Goal: Information Seeking & Learning: Learn about a topic

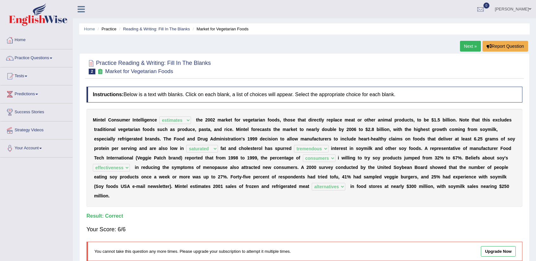
select select "estimates"
select select "saturated"
select select "tremendous"
select select "consumers"
select select "effectiveness"
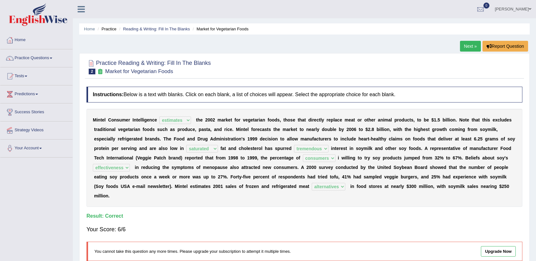
select select "alternatives"
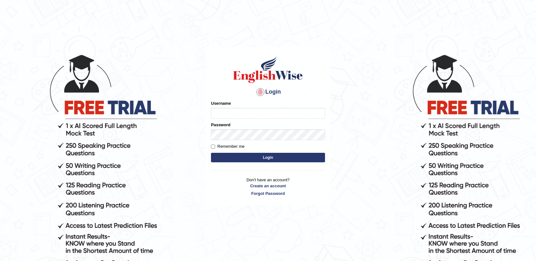
click at [291, 117] on input "Username" at bounding box center [268, 113] width 114 height 11
type input "nandhini - aus"
click at [257, 112] on input "nandhini - aus" at bounding box center [268, 113] width 114 height 11
click at [256, 112] on input "nandhini - aus" at bounding box center [268, 113] width 114 height 11
drag, startPoint x: 256, startPoint y: 112, endPoint x: 205, endPoint y: 114, distance: 51.3
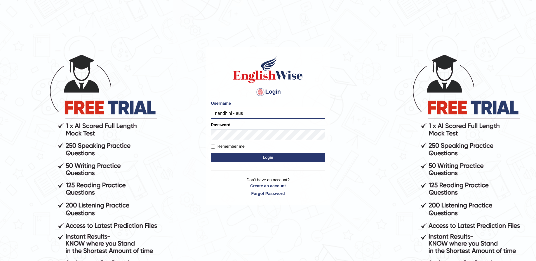
click at [205, 114] on div "Login Please fix the following errors: Username nandhini - aus Password Remembe…" at bounding box center [267, 126] width 125 height 159
click at [234, 115] on input "Username" at bounding box center [268, 113] width 114 height 11
type input "nandhini - aus"
click at [236, 156] on button "Login" at bounding box center [268, 157] width 114 height 9
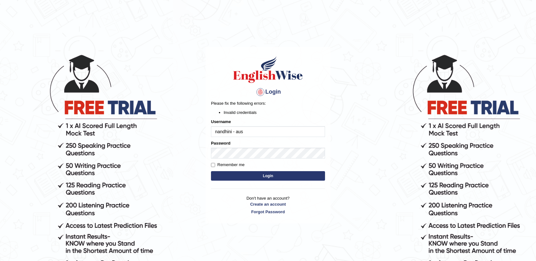
click at [246, 131] on input "nandhini - aus" at bounding box center [268, 131] width 114 height 11
click at [251, 133] on input "nandhini - aus" at bounding box center [268, 131] width 114 height 11
drag, startPoint x: 251, startPoint y: 133, endPoint x: 246, endPoint y: 132, distance: 5.1
drag, startPoint x: 246, startPoint y: 132, endPoint x: 205, endPoint y: 213, distance: 90.9
click at [205, 213] on main "Login Please fix the following errors: Invalid credentials Username nandhini - …" at bounding box center [268, 126] width 127 height 198
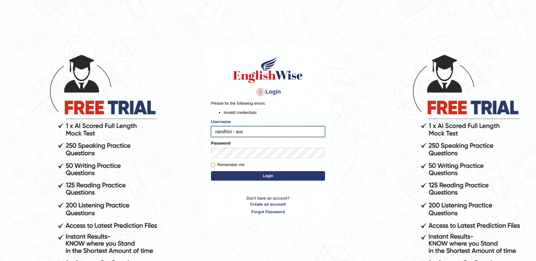
click at [261, 136] on input "nandhini - aus" at bounding box center [268, 131] width 114 height 11
drag, startPoint x: 259, startPoint y: 131, endPoint x: 234, endPoint y: 133, distance: 25.1
click at [234, 133] on input "nandhini - aus" at bounding box center [268, 131] width 114 height 11
type input "nandhini_aus"
click at [254, 176] on button "Login" at bounding box center [268, 175] width 114 height 9
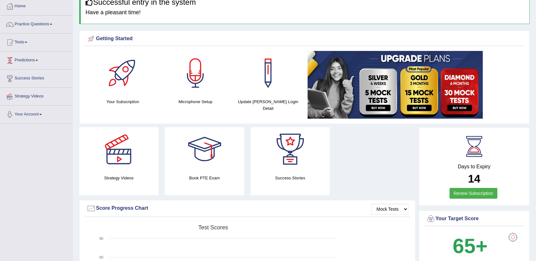
scroll to position [32, 0]
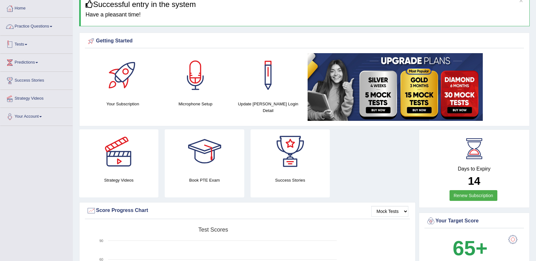
click at [50, 25] on link "Practice Questions" at bounding box center [36, 26] width 72 height 16
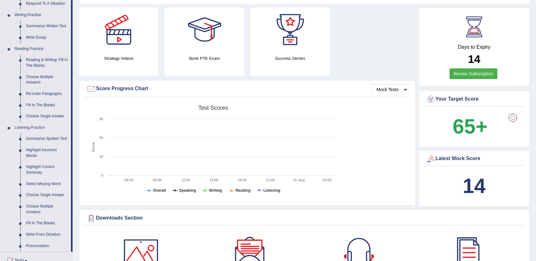
scroll to position [158, 0]
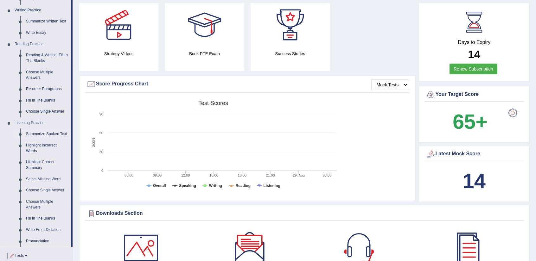
click at [53, 132] on link "Summarize Spoken Text" at bounding box center [47, 134] width 48 height 11
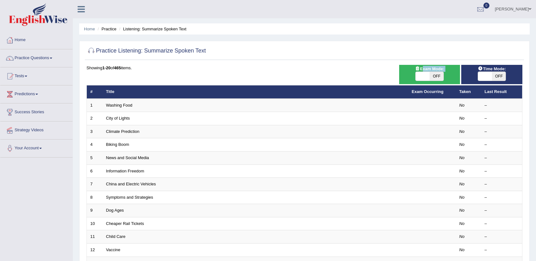
click at [422, 72] on div "Exam Mode: ON OFF" at bounding box center [429, 74] width 61 height 19
click at [422, 76] on span at bounding box center [422, 76] width 14 height 9
checkbox input "true"
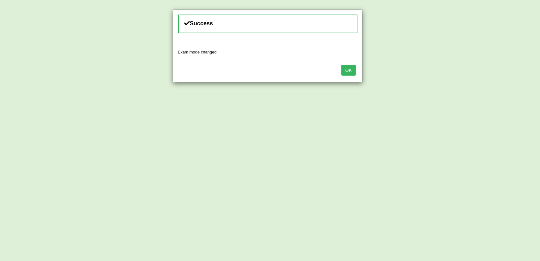
click at [347, 72] on button "OK" at bounding box center [349, 70] width 15 height 11
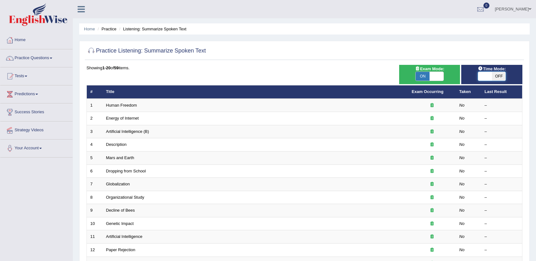
click at [484, 75] on span at bounding box center [485, 76] width 14 height 9
checkbox input "true"
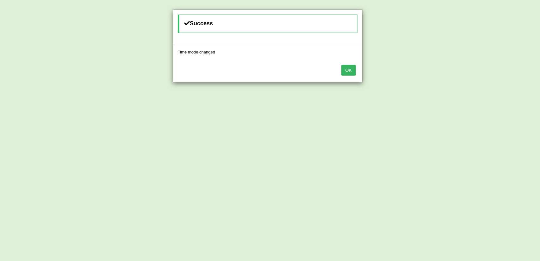
click at [355, 72] on button "OK" at bounding box center [349, 70] width 15 height 11
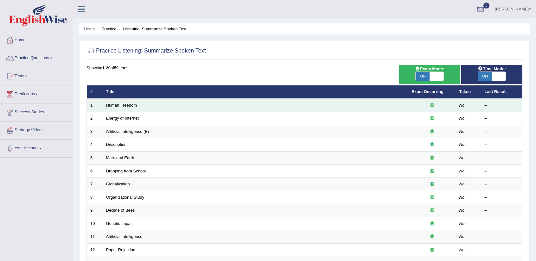
click at [133, 110] on td "Human Freedom" at bounding box center [256, 105] width 306 height 13
click at [133, 104] on link "Human Freedom" at bounding box center [121, 105] width 31 height 5
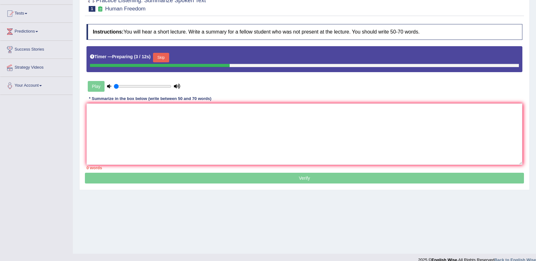
scroll to position [71, 0]
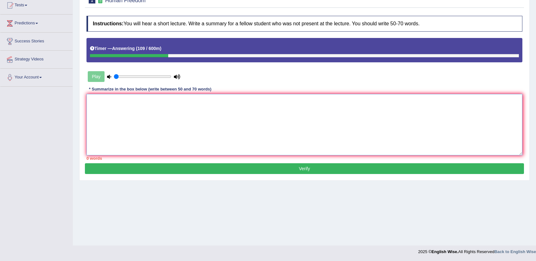
click at [161, 137] on textarea at bounding box center [304, 124] width 436 height 61
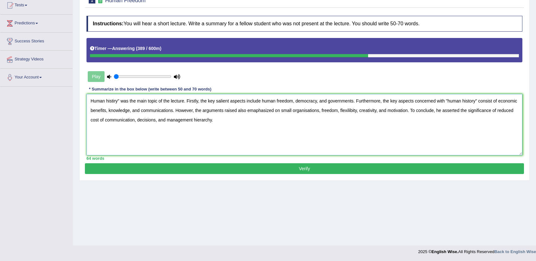
click at [113, 101] on textarea "Human histiry" was the main topic of the lecture. Firstly, the key salient aspe…" at bounding box center [304, 124] width 436 height 61
click at [115, 100] on textarea "Human histiry" was the main topic of the lecture. Firstly, the key salient aspe…" at bounding box center [304, 124] width 436 height 61
click at [91, 102] on textarea "Human history" was the main topic of the lecture. Firstly, the key salient aspe…" at bounding box center [304, 124] width 436 height 61
click at [172, 119] on textarea ""Human history" was the main topic of the lecture. Firstly, the key salient asp…" at bounding box center [304, 124] width 436 height 61
type textarea ""Human history" was the main topic of the lecture. Firstly, the key salient asp…"
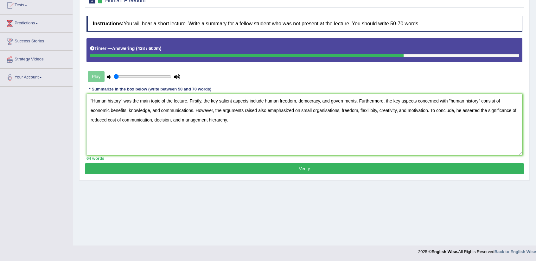
click at [344, 170] on button "Verify" at bounding box center [304, 168] width 439 height 11
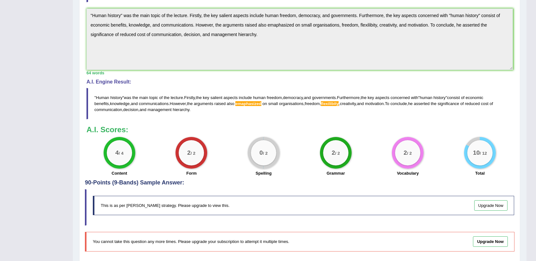
scroll to position [197, 0]
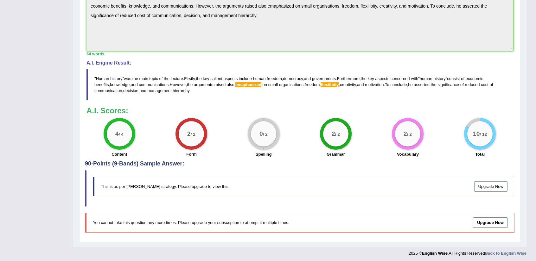
click at [338, 84] on span "flexilibity" at bounding box center [330, 84] width 18 height 5
drag, startPoint x: 247, startPoint y: 188, endPoint x: 251, endPoint y: 188, distance: 4.4
click at [251, 189] on div "This is as per English Wise's strategy. Please upgrade to view this. Upgrade Now" at bounding box center [303, 186] width 421 height 19
click at [256, 187] on div "This is as per English Wise's strategy. Please upgrade to view this. Upgrade Now" at bounding box center [303, 186] width 421 height 19
click at [256, 188] on div "This is as per English Wise's strategy. Please upgrade to view this. Upgrade Now" at bounding box center [303, 186] width 421 height 19
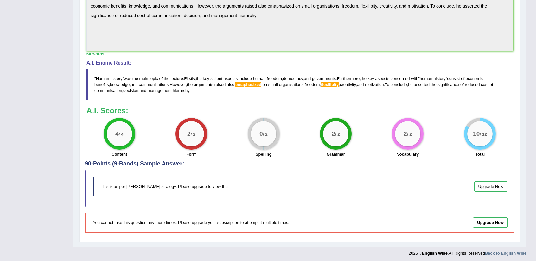
click at [149, 162] on h4 "90-Points (9-Bands) Sample Answer:" at bounding box center [299, 26] width 429 height 282
click at [332, 82] on span "flexilibity" at bounding box center [330, 84] width 18 height 5
click at [338, 83] on span "flexilibity" at bounding box center [330, 84] width 18 height 5
click at [338, 84] on span "flexilibity" at bounding box center [330, 84] width 18 height 5
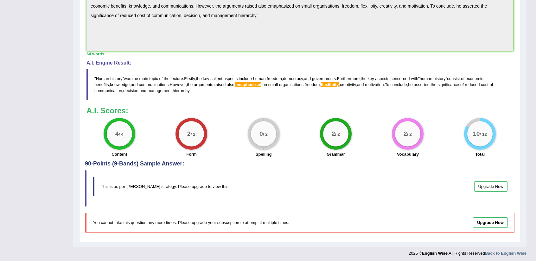
click at [256, 84] on span "emaphasized" at bounding box center [248, 84] width 26 height 5
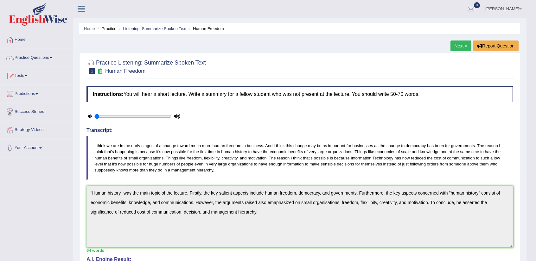
scroll to position [0, 0]
click at [40, 56] on link "Practice Questions" at bounding box center [36, 57] width 72 height 16
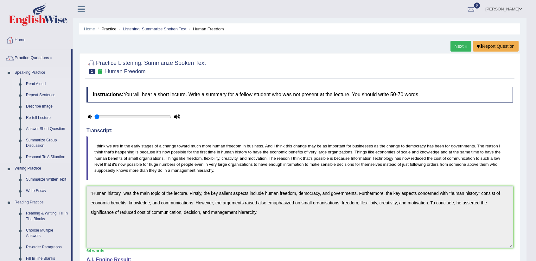
click at [35, 85] on link "Read Aloud" at bounding box center [47, 84] width 48 height 11
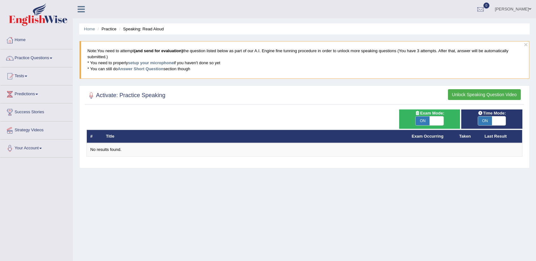
click at [485, 95] on button "Unlock Speaking Question Video" at bounding box center [484, 94] width 73 height 11
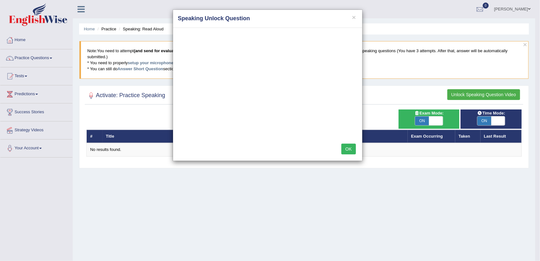
click at [346, 147] on button "OK" at bounding box center [349, 149] width 15 height 11
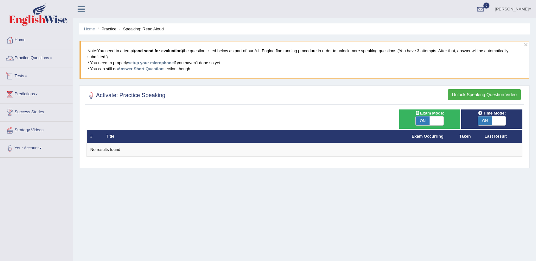
click at [25, 56] on link "Practice Questions" at bounding box center [36, 57] width 72 height 16
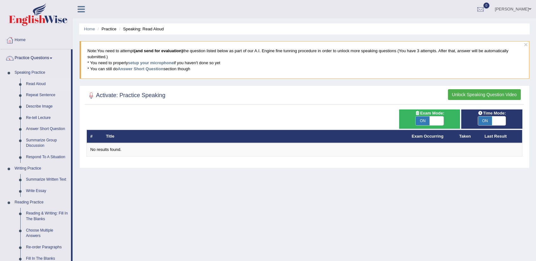
click at [27, 84] on link "Read Aloud" at bounding box center [47, 84] width 48 height 11
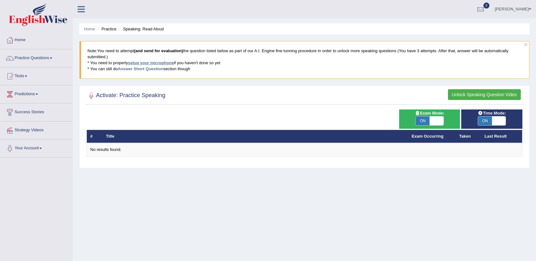
click at [137, 61] on link "setup your microphone" at bounding box center [151, 62] width 46 height 5
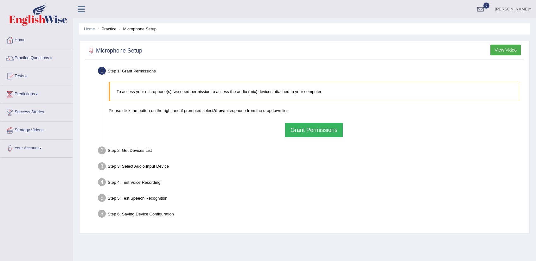
click at [313, 129] on button "Grant Permissions" at bounding box center [314, 130] width 58 height 15
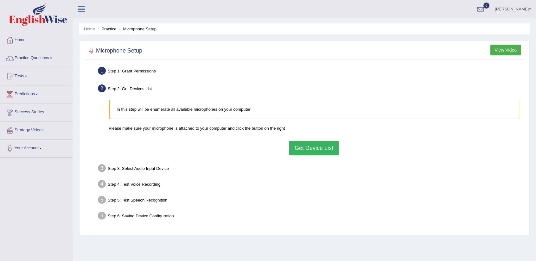
click at [329, 153] on button "Get Device List" at bounding box center [313, 148] width 49 height 15
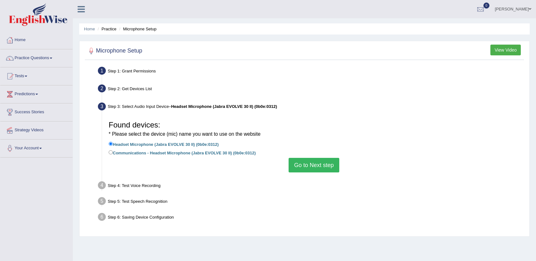
click at [327, 164] on button "Go to Next step" at bounding box center [313, 165] width 50 height 15
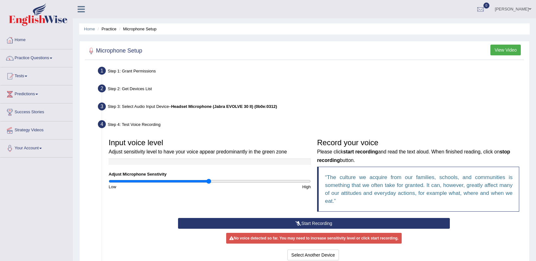
scroll to position [63, 0]
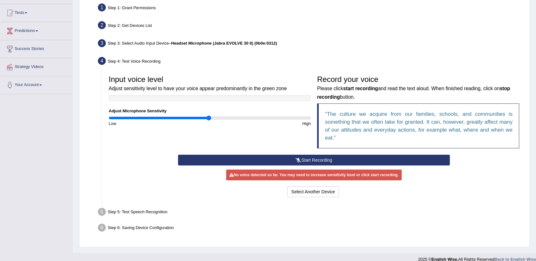
click at [327, 159] on button "Start Recording" at bounding box center [313, 160] width 271 height 11
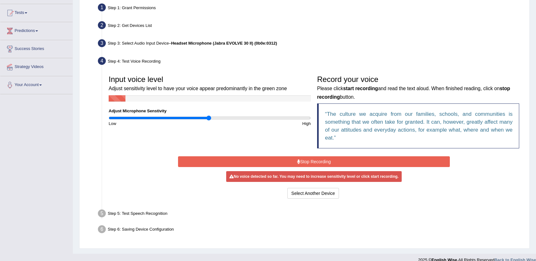
click at [327, 159] on button "Stop Recording" at bounding box center [313, 161] width 271 height 11
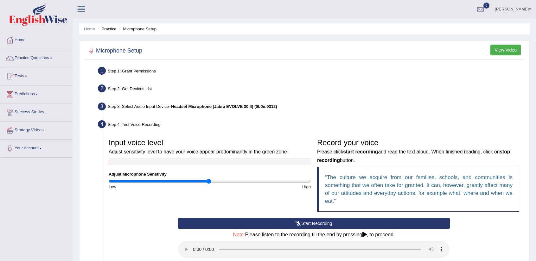
scroll to position [0, 0]
click at [153, 28] on li "Microphone Setup" at bounding box center [136, 29] width 39 height 6
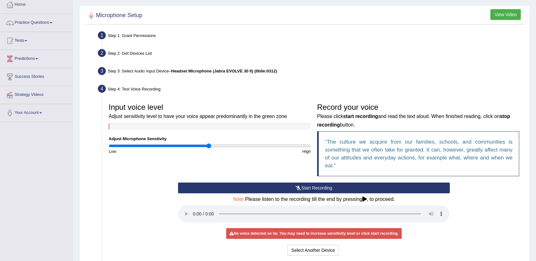
scroll to position [95, 0]
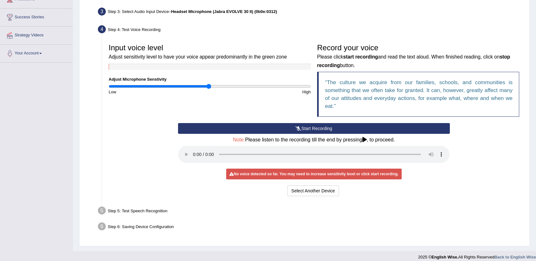
click at [319, 125] on button "Start Recording" at bounding box center [313, 128] width 271 height 11
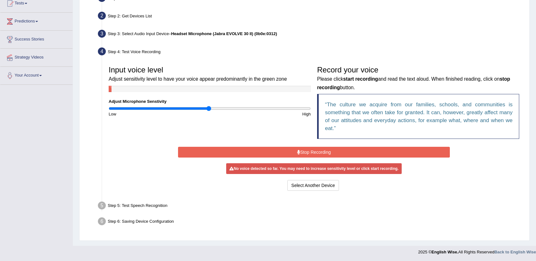
scroll to position [71, 0]
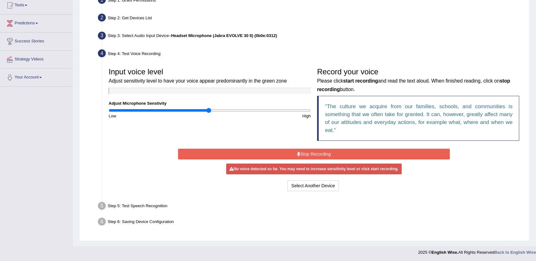
click at [321, 152] on button "Stop Recording" at bounding box center [313, 154] width 271 height 11
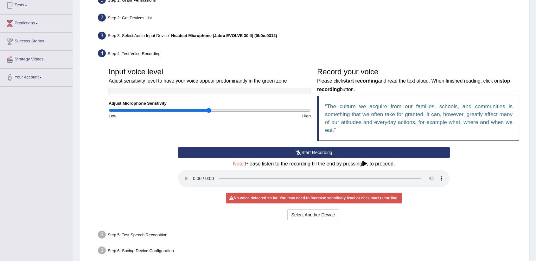
click at [321, 152] on button "Start Recording" at bounding box center [313, 152] width 271 height 11
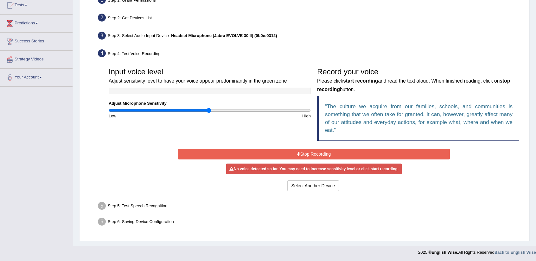
click at [340, 154] on button "Stop Recording" at bounding box center [313, 154] width 271 height 11
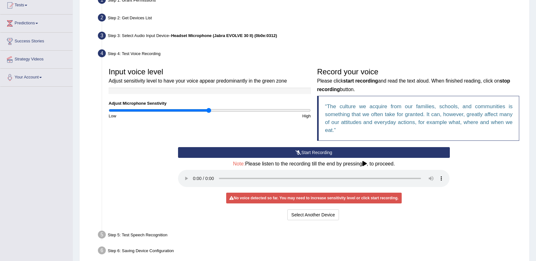
drag, startPoint x: 367, startPoint y: 164, endPoint x: 351, endPoint y: 164, distance: 16.1
click at [357, 164] on h4 "Note: Please listen to the recording till the end by pressing , to proceed." at bounding box center [313, 164] width 271 height 6
click at [306, 197] on div "No voice detected so far. You may need to increase sensitivity level or click s…" at bounding box center [313, 198] width 175 height 11
drag, startPoint x: 369, startPoint y: 197, endPoint x: 322, endPoint y: 153, distance: 64.5
click at [365, 191] on div "Start Recording Stop Recording Note: Please listen to the recording till the en…" at bounding box center [314, 184] width 278 height 75
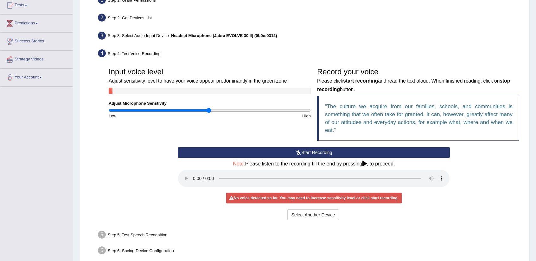
drag, startPoint x: 309, startPoint y: 137, endPoint x: 309, endPoint y: 147, distance: 10.1
click at [309, 144] on div "Input voice level Adjust sensitivity level to have your voice appear predominan…" at bounding box center [313, 106] width 417 height 83
click at [309, 149] on button "Start Recording" at bounding box center [313, 152] width 271 height 11
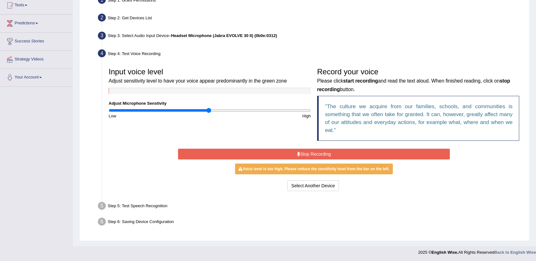
click at [308, 152] on button "Stop Recording" at bounding box center [313, 154] width 271 height 11
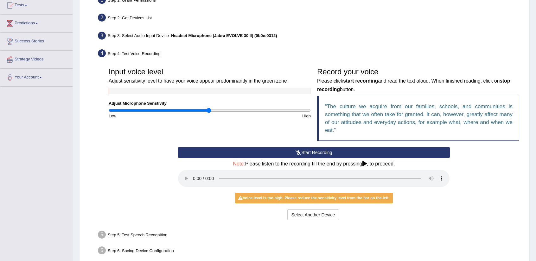
click at [308, 152] on button "Start Recording" at bounding box center [313, 152] width 271 height 11
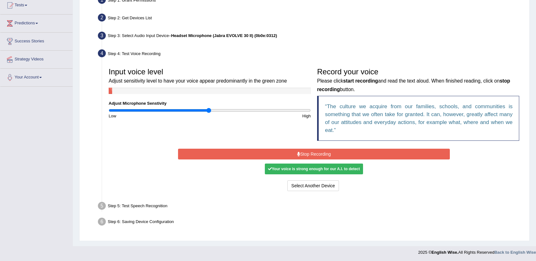
click at [309, 156] on button "Stop Recording" at bounding box center [313, 154] width 271 height 11
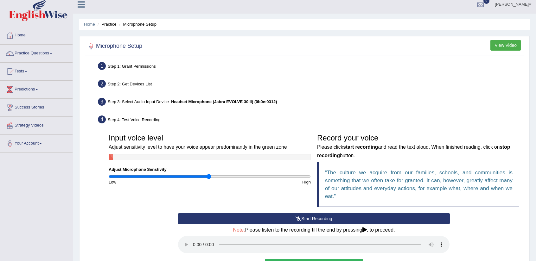
scroll to position [0, 0]
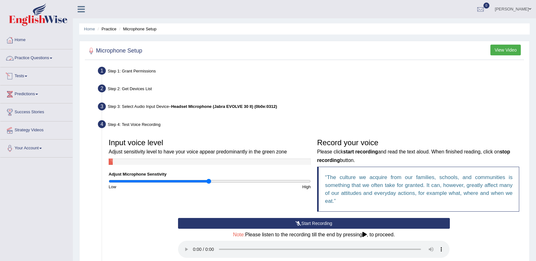
click at [41, 57] on link "Practice Questions" at bounding box center [36, 57] width 72 height 16
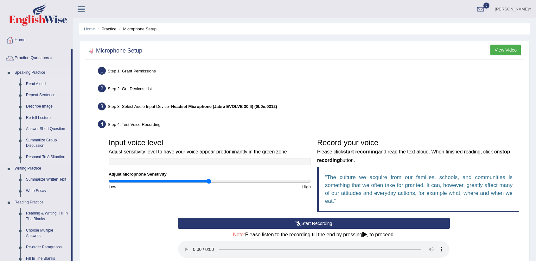
click at [44, 86] on link "Read Aloud" at bounding box center [47, 84] width 48 height 11
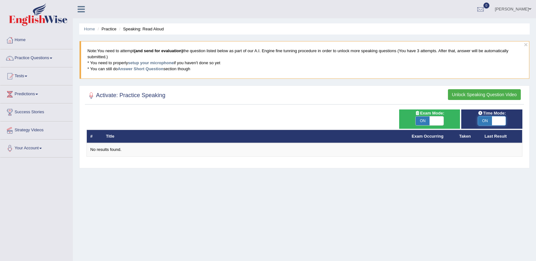
click at [505, 121] on span at bounding box center [499, 121] width 14 height 9
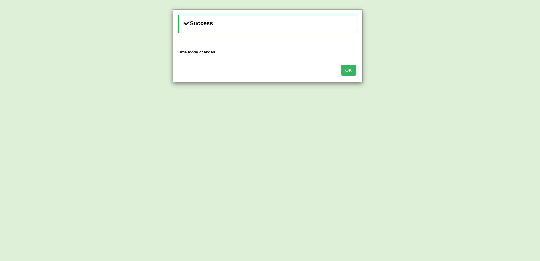
drag, startPoint x: 350, startPoint y: 69, endPoint x: 368, endPoint y: 81, distance: 21.3
click at [351, 69] on button "OK" at bounding box center [349, 70] width 15 height 11
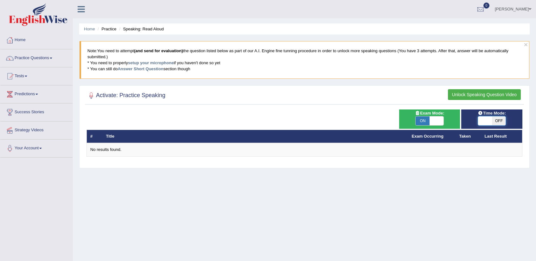
click at [482, 117] on span at bounding box center [485, 121] width 14 height 9
checkbox input "true"
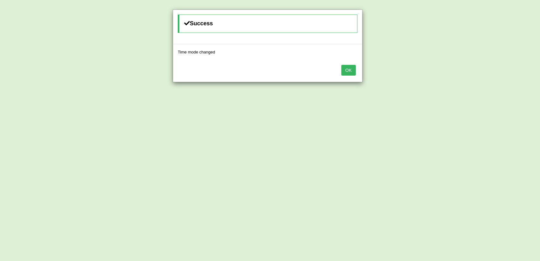
click at [353, 73] on button "OK" at bounding box center [349, 70] width 15 height 11
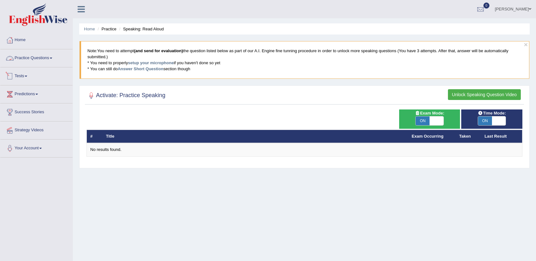
click at [56, 61] on link "Practice Questions" at bounding box center [36, 57] width 72 height 16
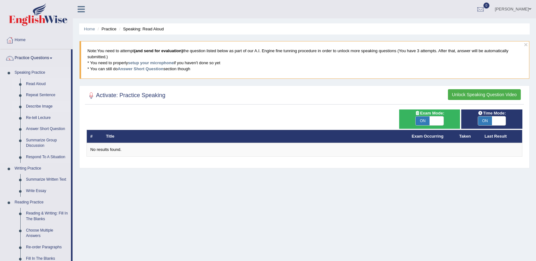
click at [49, 103] on link "Describe Image" at bounding box center [47, 106] width 48 height 11
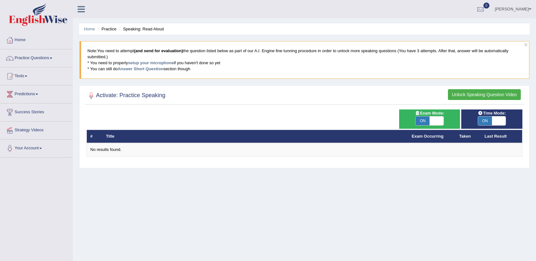
click at [119, 139] on th "Title" at bounding box center [256, 136] width 306 height 13
click at [54, 62] on link "Practice Questions" at bounding box center [36, 57] width 72 height 16
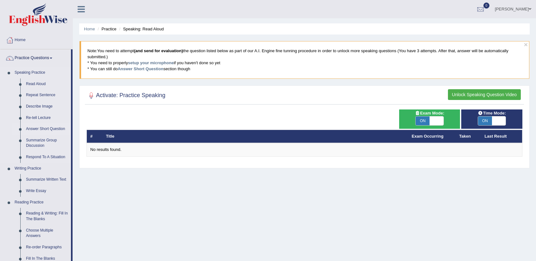
click at [53, 128] on link "Answer Short Question" at bounding box center [47, 128] width 48 height 11
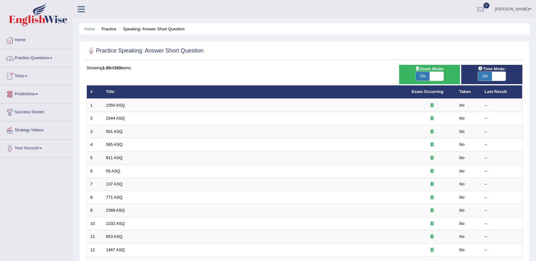
click at [47, 63] on link "Practice Questions" at bounding box center [36, 57] width 72 height 16
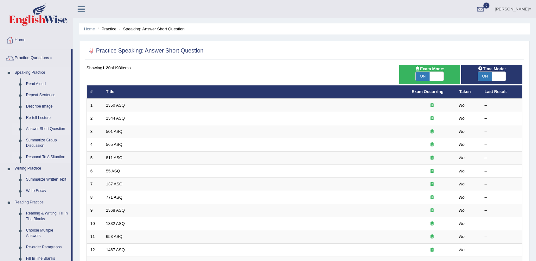
click at [45, 155] on link "Respond To A Situation" at bounding box center [47, 157] width 48 height 11
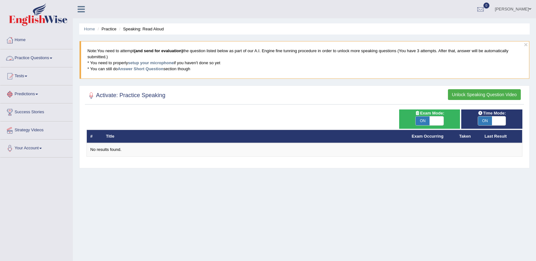
click at [30, 60] on link "Practice Questions" at bounding box center [36, 57] width 72 height 16
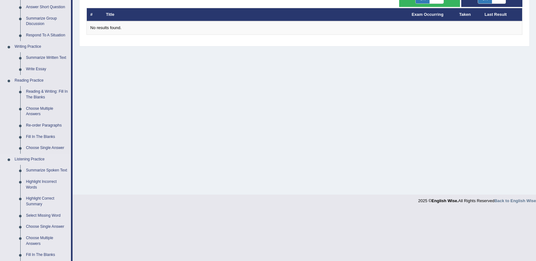
scroll to position [127, 0]
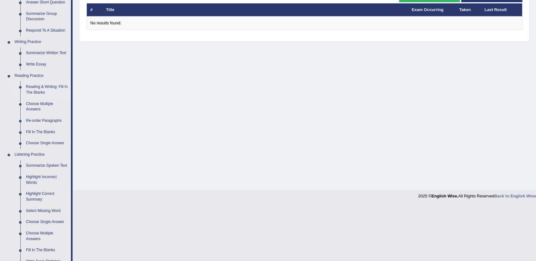
click at [45, 86] on link "Reading & Writing: Fill In The Blanks" at bounding box center [47, 89] width 48 height 17
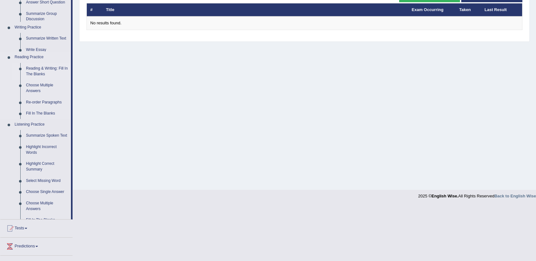
scroll to position [118, 0]
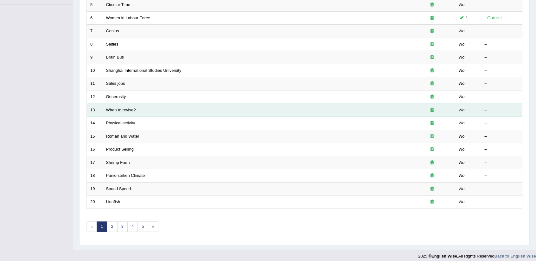
scroll to position [155, 0]
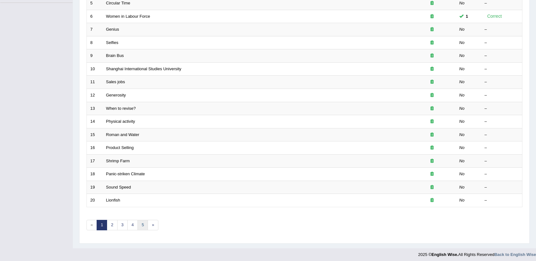
click at [142, 220] on link "5" at bounding box center [142, 225] width 10 height 10
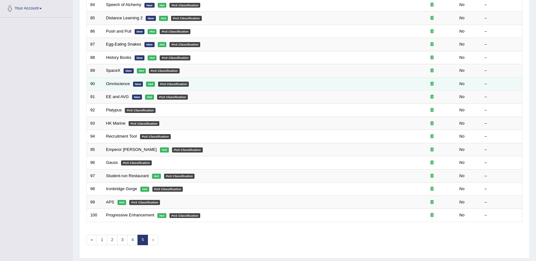
scroll to position [155, 0]
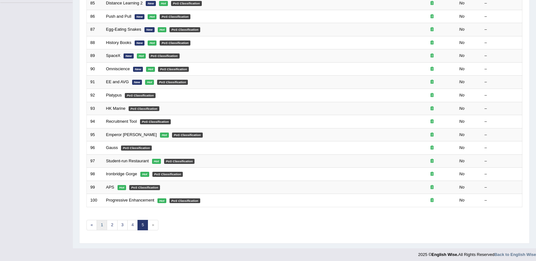
click at [99, 221] on link "1" at bounding box center [102, 225] width 10 height 10
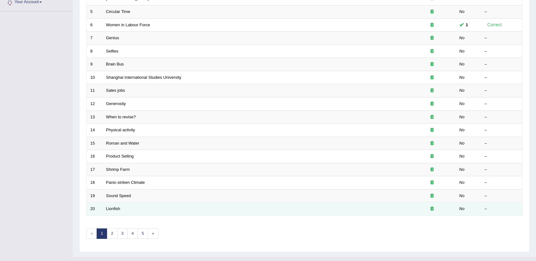
scroll to position [155, 0]
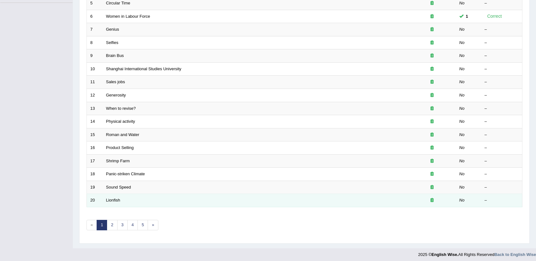
click at [121, 201] on td "Lionfish" at bounding box center [256, 200] width 306 height 13
click at [118, 198] on link "Lionfish" at bounding box center [113, 200] width 14 height 5
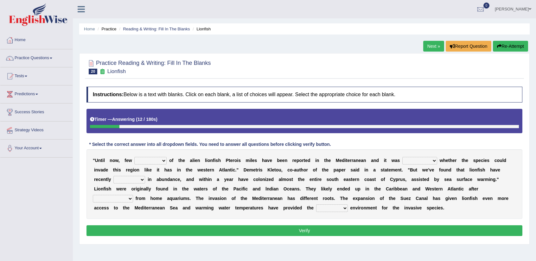
click at [147, 161] on select "collections sights views sightings" at bounding box center [150, 161] width 32 height 8
select select "collections"
click at [134, 157] on select "collections sights views sightings" at bounding box center [150, 161] width 32 height 8
click at [420, 161] on select "somehow although that quesionable" at bounding box center [419, 161] width 35 height 8
select select "quesionable"
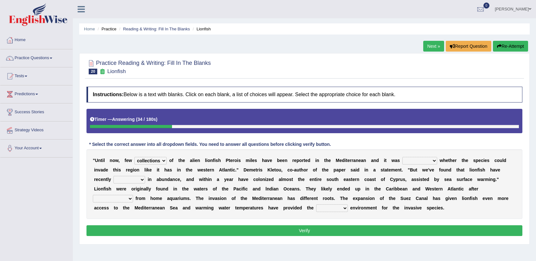
click at [402, 157] on select "somehow although that quesionable" at bounding box center [419, 161] width 35 height 8
click at [140, 181] on select "shown flatted stabled increased" at bounding box center [129, 180] width 32 height 8
select select "increased"
click at [113, 176] on select "shown flatted stabled increased" at bounding box center [129, 180] width 32 height 8
click at [128, 198] on select "release being released released releasing" at bounding box center [113, 199] width 40 height 8
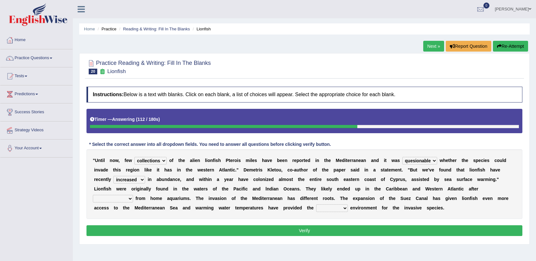
select select "being released"
click at [93, 195] on select "release being released released releasing" at bounding box center [113, 199] width 40 height 8
drag, startPoint x: 353, startPoint y: 208, endPoint x: 180, endPoint y: 177, distance: 176.5
click at [180, 178] on div "" U n t i l n o w , f e w collections sights views sightings o f t h e a l i e …" at bounding box center [304, 184] width 436 height 70
click at [338, 210] on select "whole overall partial perfect" at bounding box center [332, 209] width 32 height 8
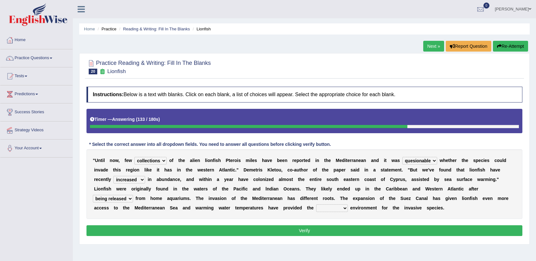
select select "perfect"
click at [316, 205] on select "whole overall partial perfect" at bounding box center [332, 209] width 32 height 8
click at [337, 228] on button "Verify" at bounding box center [304, 230] width 436 height 11
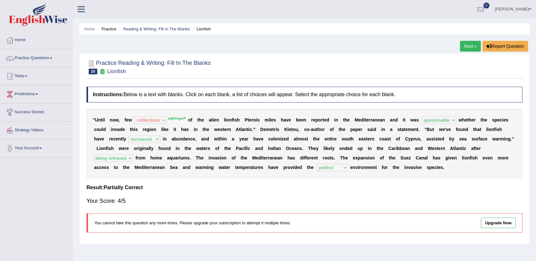
drag, startPoint x: 179, startPoint y: 117, endPoint x: 182, endPoint y: 118, distance: 3.9
click at [180, 117] on sup "sightings" at bounding box center [176, 119] width 18 height 4
click at [182, 118] on sup "sightings" at bounding box center [176, 119] width 18 height 4
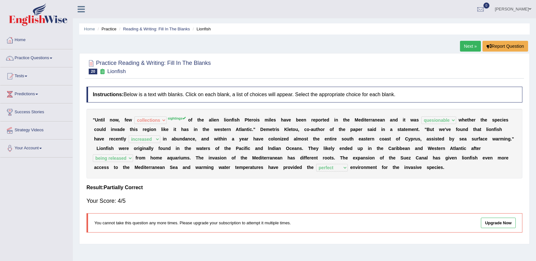
drag, startPoint x: 305, startPoint y: 147, endPoint x: 367, endPoint y: 150, distance: 62.1
click at [367, 150] on div "" U n t i l n o w , f e w collections sights views sightings sightings o f t h …" at bounding box center [304, 144] width 436 height 70
click at [33, 94] on link "Predictions" at bounding box center [36, 93] width 72 height 16
click at [40, 62] on link "Practice Questions" at bounding box center [36, 57] width 72 height 16
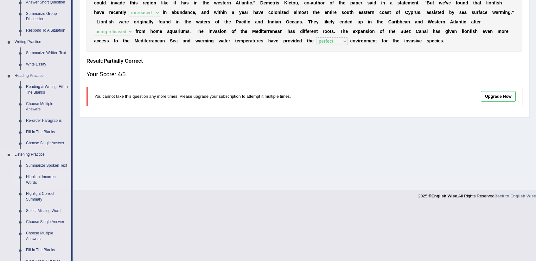
scroll to position [190, 0]
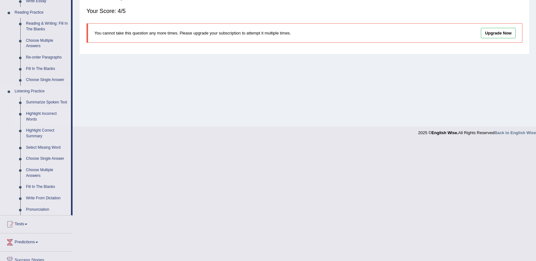
click at [48, 113] on link "Highlight Incorrect Words" at bounding box center [47, 116] width 48 height 17
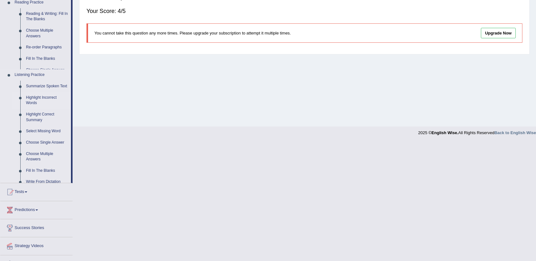
scroll to position [71, 0]
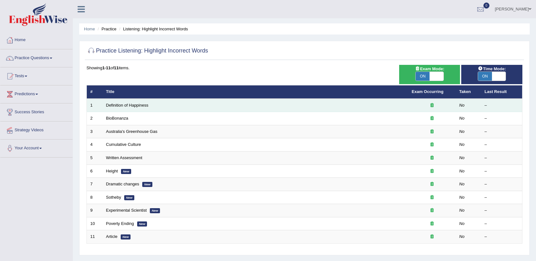
click at [432, 107] on div at bounding box center [432, 106] width 41 height 6
click at [133, 103] on link "Definition of Happiness" at bounding box center [127, 105] width 42 height 5
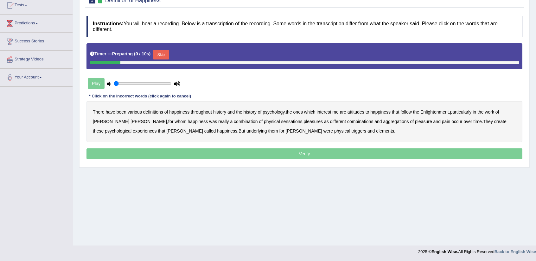
scroll to position [71, 0]
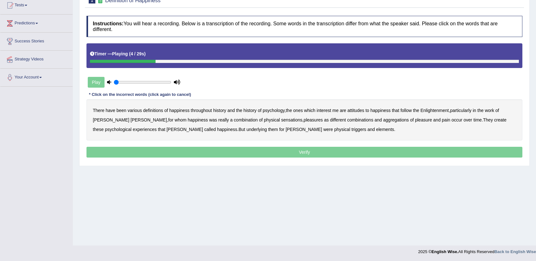
click at [274, 110] on b "psychology" at bounding box center [273, 110] width 22 height 5
click at [360, 110] on b "attitudes" at bounding box center [355, 110] width 17 height 5
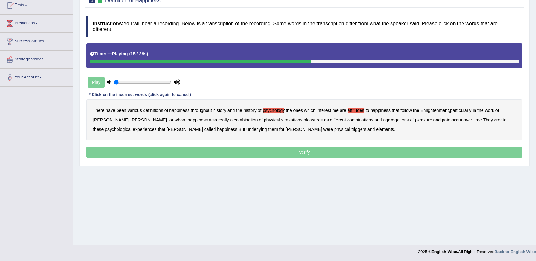
click at [281, 119] on b "sensations" at bounding box center [291, 119] width 21 height 5
click at [494, 120] on b "create" at bounding box center [500, 119] width 12 height 5
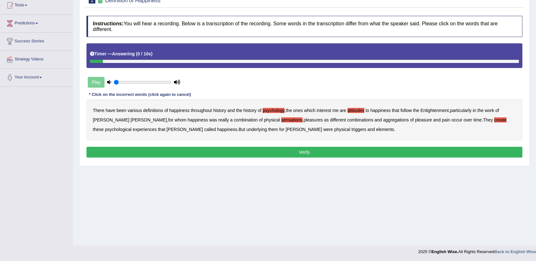
click at [376, 128] on b "elements" at bounding box center [385, 129] width 18 height 5
click at [319, 154] on button "Verify" at bounding box center [304, 152] width 436 height 11
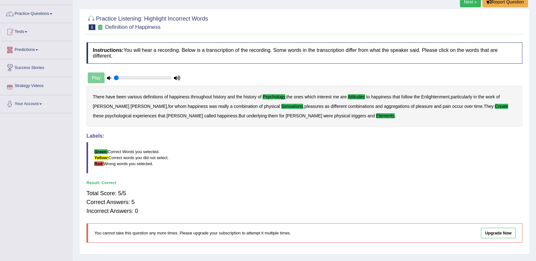
scroll to position [8, 0]
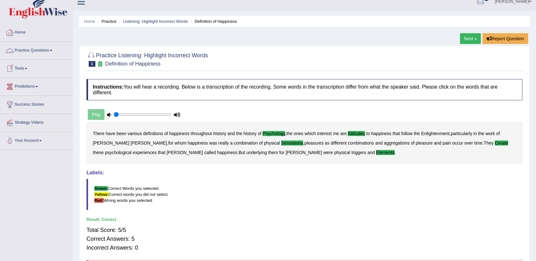
click at [51, 55] on link "Practice Questions" at bounding box center [36, 50] width 72 height 16
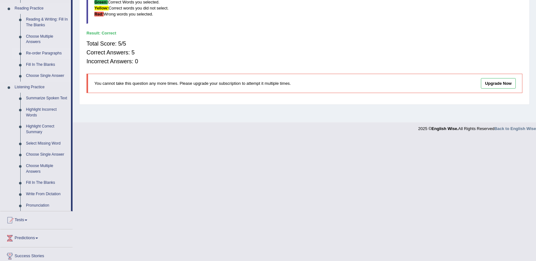
scroll to position [198, 0]
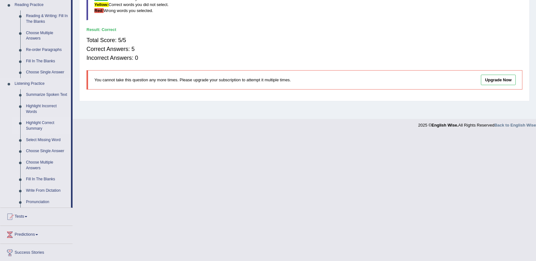
click at [54, 122] on link "Highlight Correct Summary" at bounding box center [47, 125] width 48 height 17
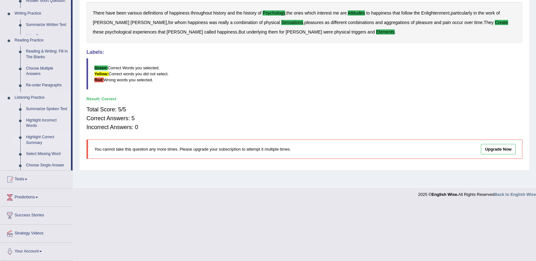
scroll to position [71, 0]
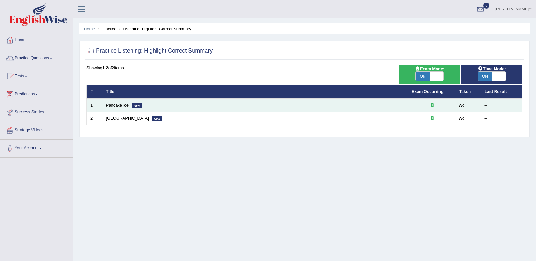
click at [121, 105] on link "Pancake Ice" at bounding box center [117, 105] width 23 height 5
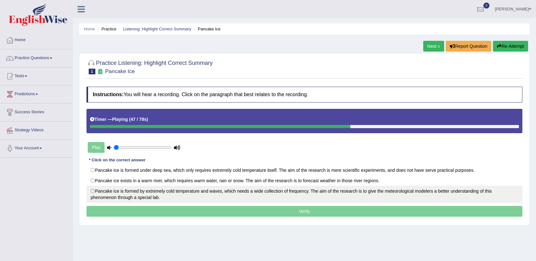
click at [313, 196] on label "Pancake ice is formed by extremely cold temperature and waves, which needs a wi…" at bounding box center [304, 194] width 436 height 17
radio input "true"
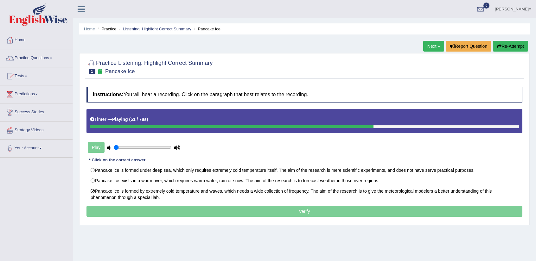
click at [312, 212] on p "Verify" at bounding box center [304, 211] width 436 height 11
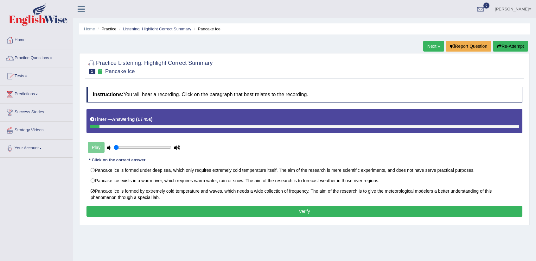
click at [312, 210] on button "Verify" at bounding box center [304, 211] width 436 height 11
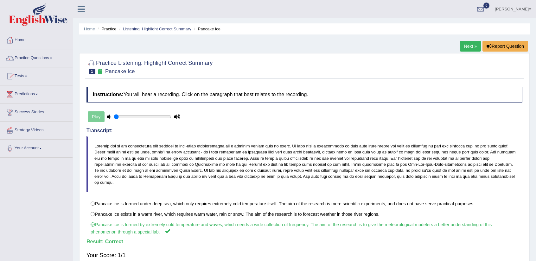
click at [466, 48] on link "Next »" at bounding box center [470, 46] width 21 height 11
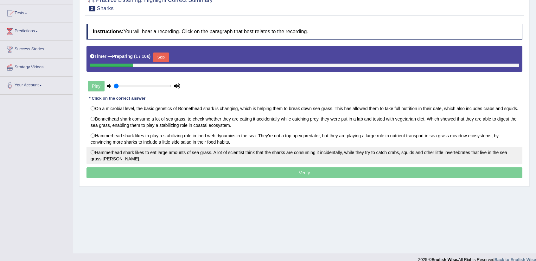
scroll to position [63, 0]
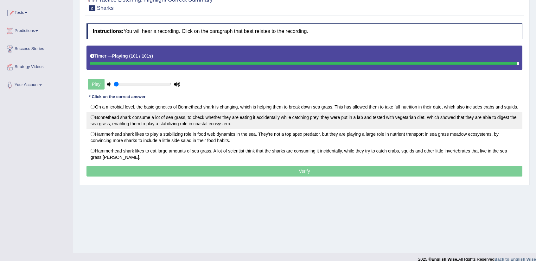
click at [400, 123] on label "Bonnethead shark consume a lot of sea grass, to check whether they are eating i…" at bounding box center [304, 120] width 436 height 17
radio input "true"
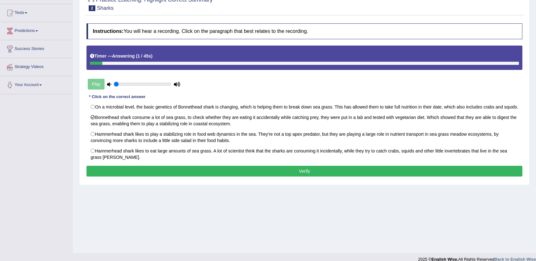
click at [344, 177] on button "Verify" at bounding box center [304, 171] width 436 height 11
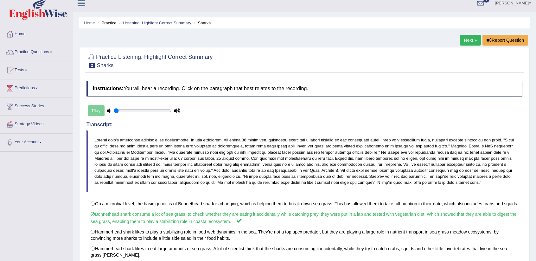
scroll to position [0, 0]
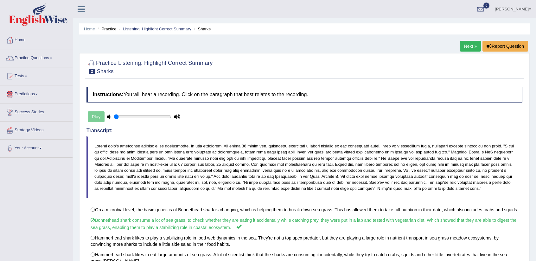
click at [29, 83] on li "Tests Take Practice Sectional Test Take Mock Test History" at bounding box center [36, 76] width 72 height 18
click at [36, 65] on li "Practice Questions Speaking Practice Read Aloud Repeat Sentence Describe Image …" at bounding box center [36, 58] width 72 height 18
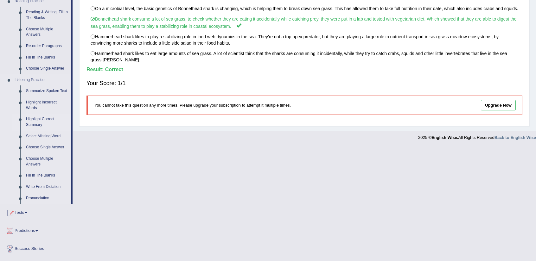
scroll to position [222, 0]
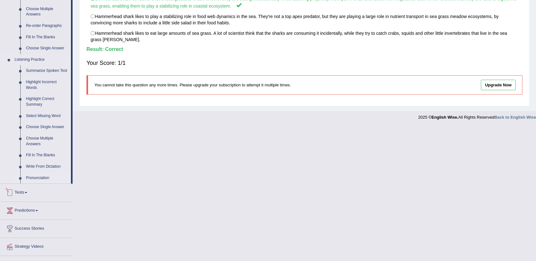
click at [40, 177] on link "Pronunciation" at bounding box center [47, 178] width 48 height 11
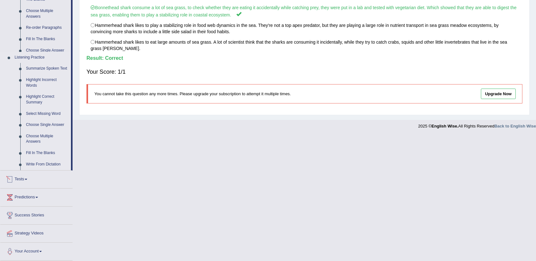
scroll to position [111, 0]
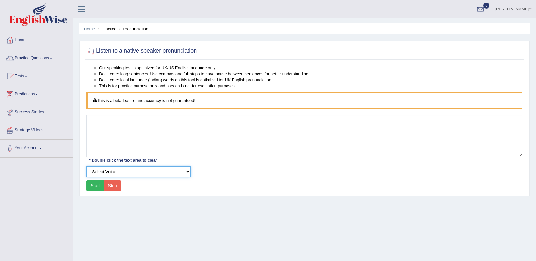
click at [127, 168] on select "Select Voice UK English Female UK English Male" at bounding box center [138, 172] width 104 height 11
click at [31, 93] on link "Predictions" at bounding box center [36, 93] width 72 height 16
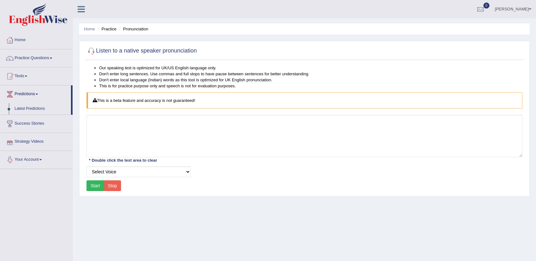
click at [92, 183] on button "Start" at bounding box center [95, 185] width 18 height 11
click at [35, 53] on link "Practice Questions" at bounding box center [36, 57] width 72 height 16
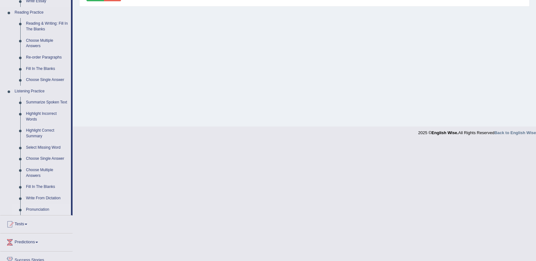
scroll to position [222, 0]
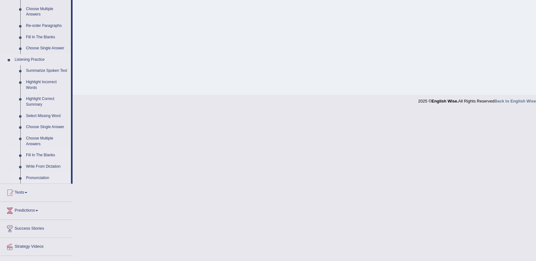
click at [39, 155] on link "Fill In The Blanks" at bounding box center [47, 155] width 48 height 11
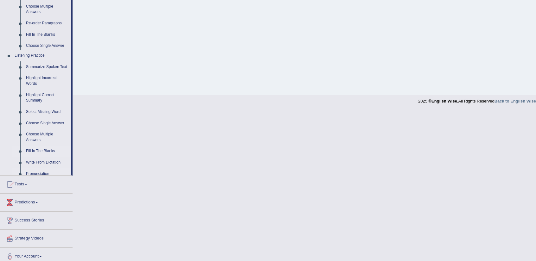
scroll to position [121, 0]
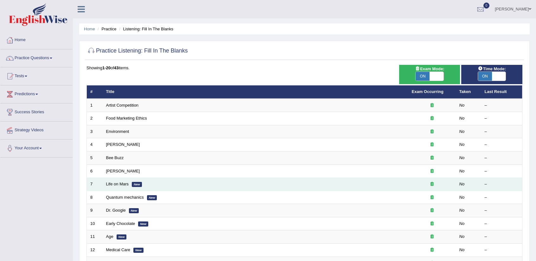
click at [432, 184] on icon at bounding box center [431, 184] width 3 height 4
click at [116, 187] on td "Life on Mars New" at bounding box center [256, 184] width 306 height 13
click at [128, 185] on link "Life on Mars" at bounding box center [117, 184] width 23 height 5
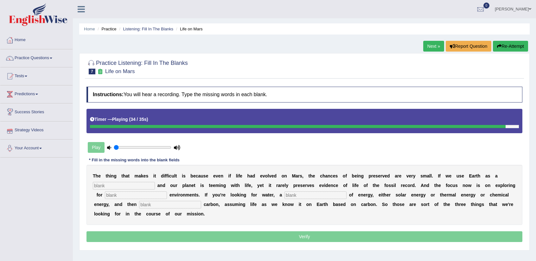
click at [117, 186] on input "text" at bounding box center [124, 186] width 62 height 8
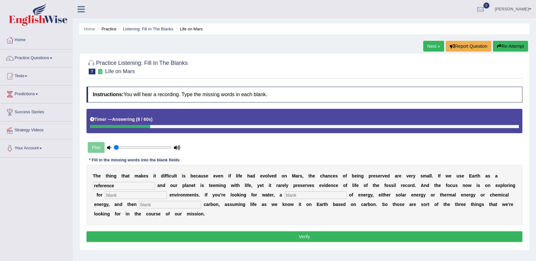
type input "reference"
click at [118, 193] on input "text" at bounding box center [136, 196] width 62 height 8
click at [120, 194] on input "habitual" at bounding box center [136, 196] width 62 height 8
type input "habitutal"
click at [156, 205] on input "text" at bounding box center [170, 205] width 62 height 8
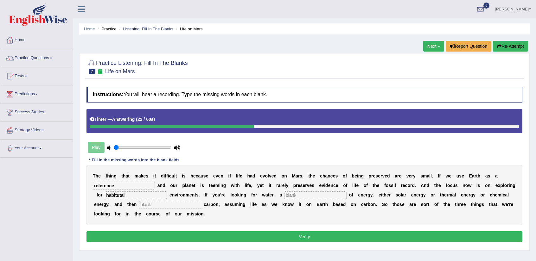
click at [293, 197] on input "text" at bounding box center [315, 196] width 62 height 8
type input "source"
click at [177, 202] on input "text" at bounding box center [170, 205] width 62 height 8
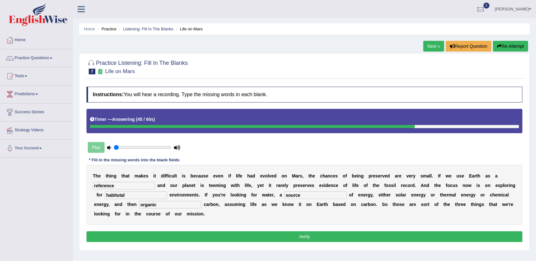
type input "organic"
click at [130, 195] on input "habitutal" at bounding box center [136, 196] width 62 height 8
type input "habitual"
click at [327, 232] on button "Verify" at bounding box center [304, 236] width 436 height 11
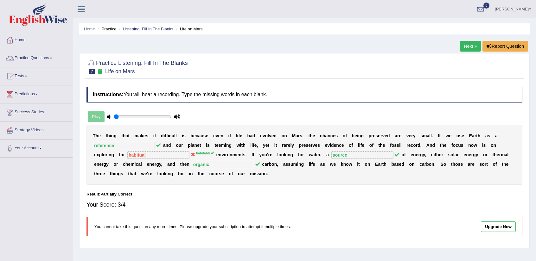
click at [47, 60] on link "Practice Questions" at bounding box center [36, 57] width 72 height 16
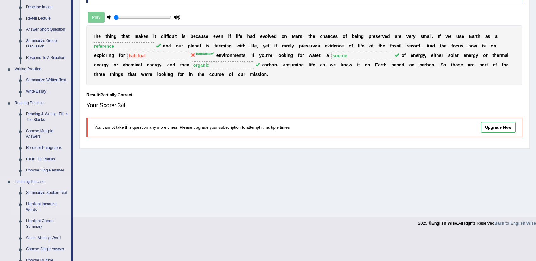
scroll to position [190, 0]
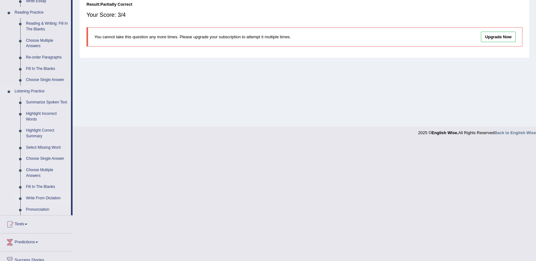
click at [53, 200] on link "Write From Dictation" at bounding box center [47, 198] width 48 height 11
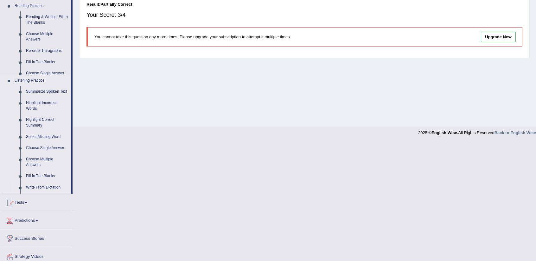
scroll to position [71, 0]
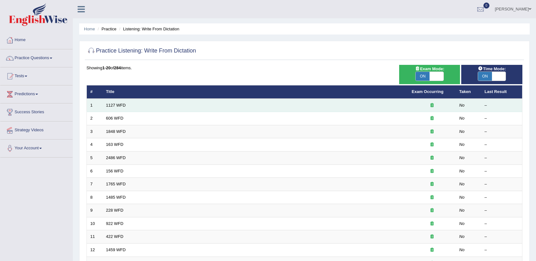
click at [127, 105] on td "1127 WFD" at bounding box center [256, 105] width 306 height 13
click at [125, 105] on td "1127 WFD" at bounding box center [256, 105] width 306 height 13
click at [121, 105] on link "1127 WFD" at bounding box center [116, 105] width 20 height 5
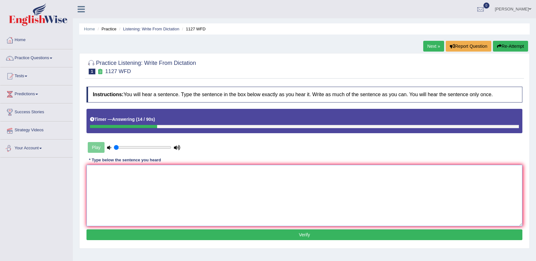
click at [190, 196] on textarea at bounding box center [304, 195] width 436 height 61
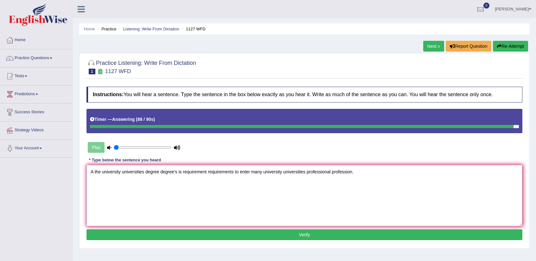
type textarea "A the university universities degree degree's is requirement requirements to en…"
drag, startPoint x: 315, startPoint y: 236, endPoint x: 315, endPoint y: 239, distance: 3.2
click at [317, 238] on button "Verify" at bounding box center [304, 235] width 436 height 11
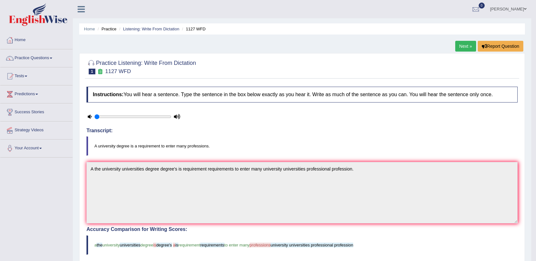
click at [469, 41] on link "Next »" at bounding box center [465, 46] width 21 height 11
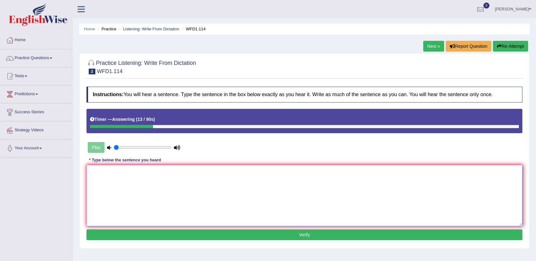
click at [230, 195] on textarea at bounding box center [304, 195] width 436 height 61
type textarea "t"
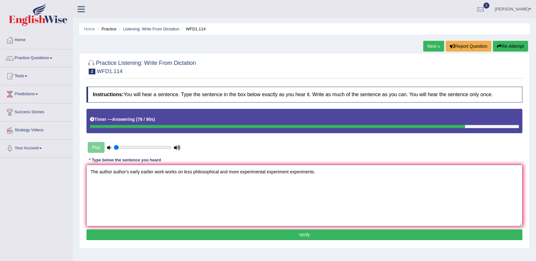
type textarea "The author author's early earlier work works on less philosophical and more exp…"
click at [319, 234] on button "Verify" at bounding box center [304, 235] width 436 height 11
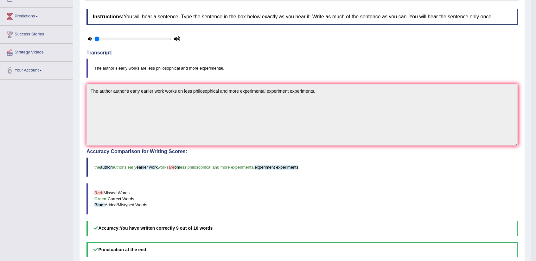
scroll to position [32, 0]
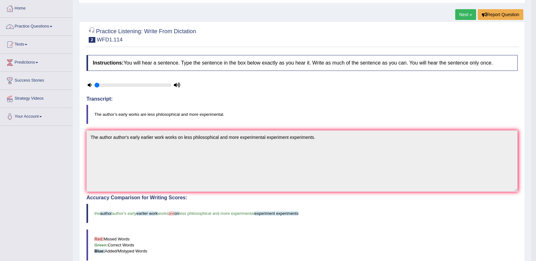
click at [57, 31] on link "Practice Questions" at bounding box center [36, 26] width 72 height 16
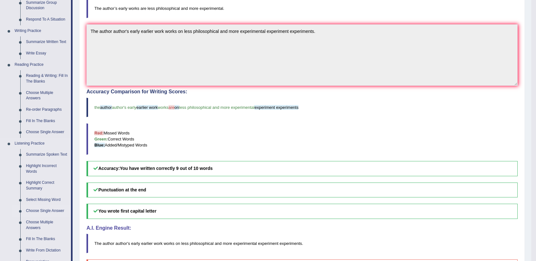
scroll to position [127, 0]
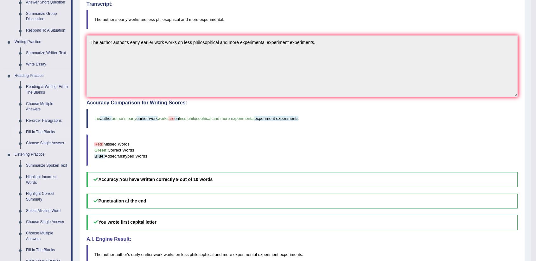
click at [50, 130] on link "Fill In The Blanks" at bounding box center [47, 132] width 48 height 11
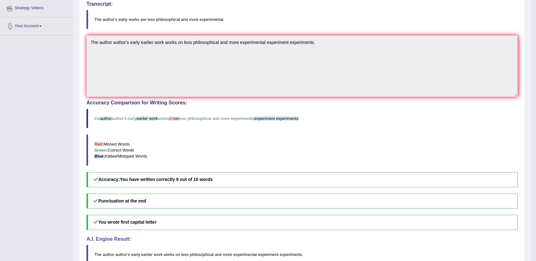
scroll to position [185, 0]
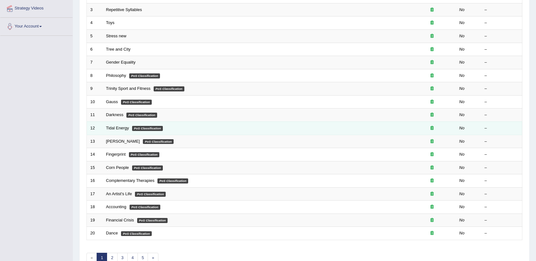
scroll to position [155, 0]
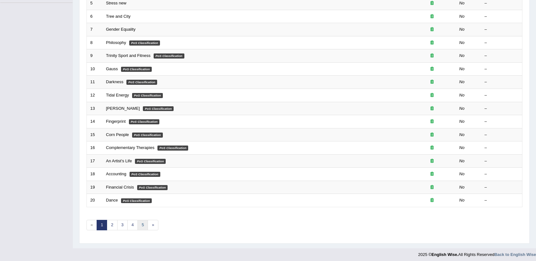
click at [145, 220] on link "5" at bounding box center [142, 225] width 10 height 10
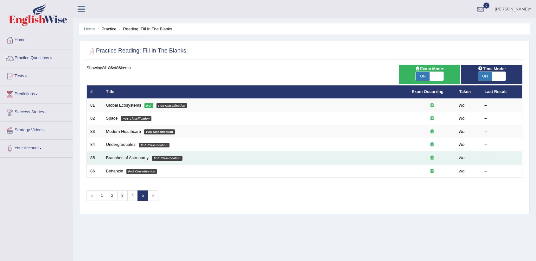
click at [132, 160] on td "Branches of Astronomy PoS Classification" at bounding box center [256, 158] width 306 height 13
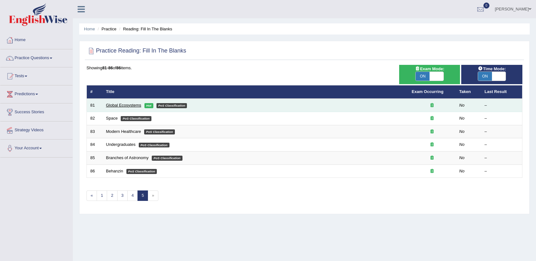
click at [132, 103] on link "Global Ecosystems" at bounding box center [123, 105] width 35 height 5
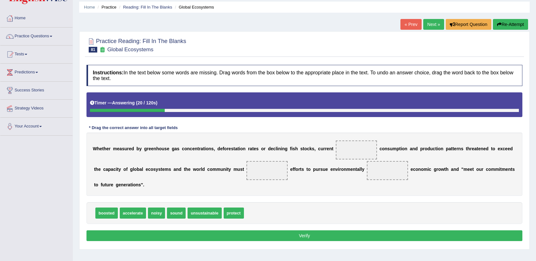
scroll to position [32, 0]
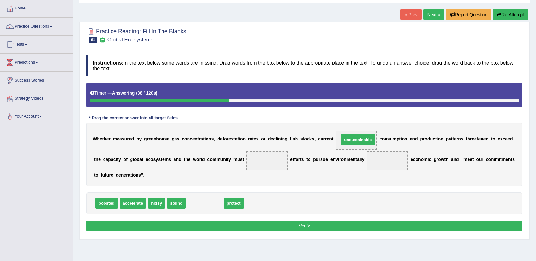
drag, startPoint x: 203, startPoint y: 205, endPoint x: 342, endPoint y: 141, distance: 152.7
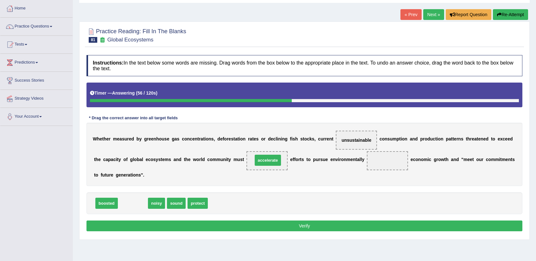
drag, startPoint x: 139, startPoint y: 204, endPoint x: 273, endPoint y: 161, distance: 140.7
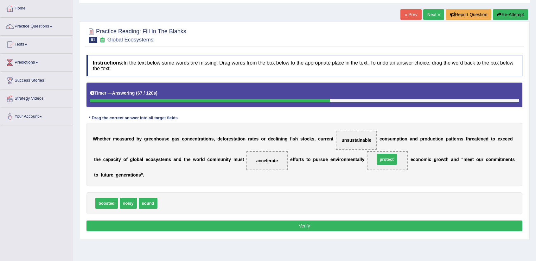
drag, startPoint x: 172, startPoint y: 204, endPoint x: 388, endPoint y: 160, distance: 220.7
click at [298, 225] on button "Verify" at bounding box center [304, 226] width 436 height 11
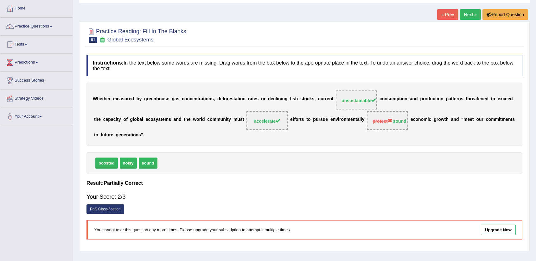
click at [466, 14] on link "Next »" at bounding box center [470, 14] width 21 height 11
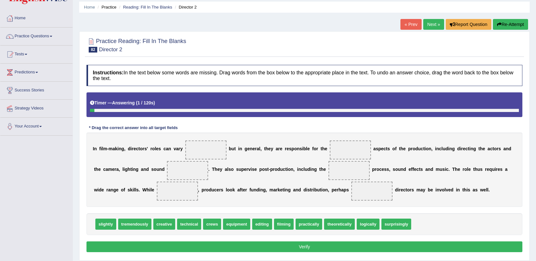
scroll to position [32, 0]
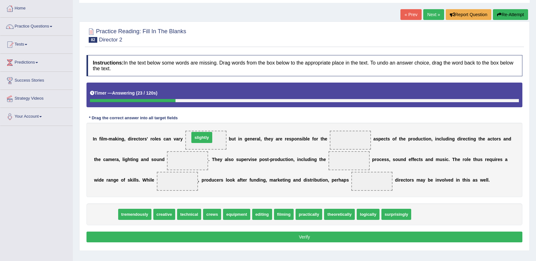
drag, startPoint x: 109, startPoint y: 214, endPoint x: 202, endPoint y: 137, distance: 120.5
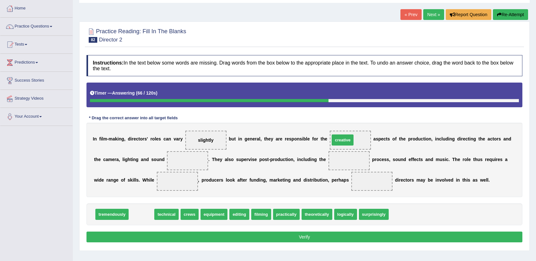
drag, startPoint x: 143, startPoint y: 214, endPoint x: 344, endPoint y: 140, distance: 214.3
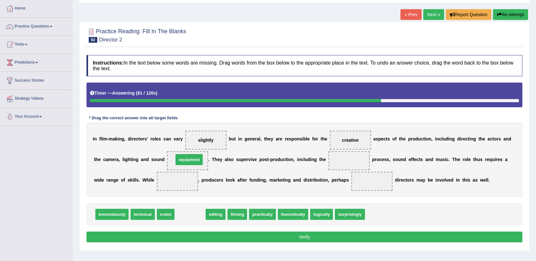
drag, startPoint x: 196, startPoint y: 213, endPoint x: 191, endPoint y: 159, distance: 53.7
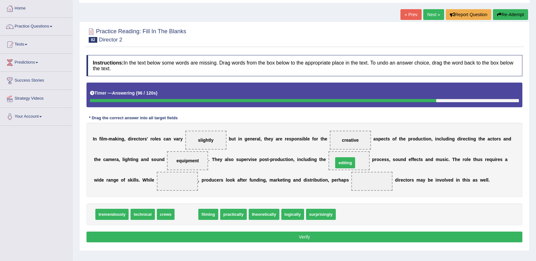
drag, startPoint x: 188, startPoint y: 217, endPoint x: 347, endPoint y: 166, distance: 166.8
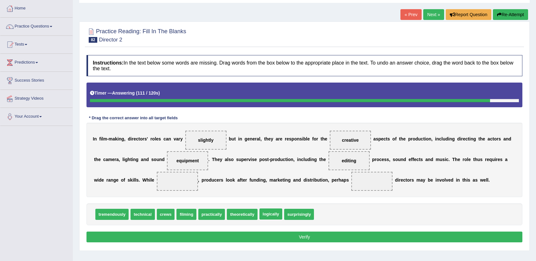
drag, startPoint x: 271, startPoint y: 214, endPoint x: 282, endPoint y: 211, distance: 11.5
drag, startPoint x: 299, startPoint y: 216, endPoint x: 287, endPoint y: 216, distance: 11.4
click at [287, 216] on div "tremendously technical crews filming practically theoretically surprisingly log…" at bounding box center [304, 215] width 436 height 22
drag, startPoint x: 279, startPoint y: 216, endPoint x: 180, endPoint y: 185, distance: 104.0
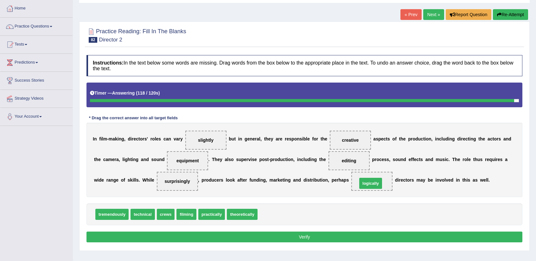
drag, startPoint x: 271, startPoint y: 214, endPoint x: 371, endPoint y: 183, distance: 104.9
click at [362, 234] on div "Home Practice Reading: Fill In The Blanks Director 2 « Prev Next » Report Quest…" at bounding box center [304, 126] width 463 height 317
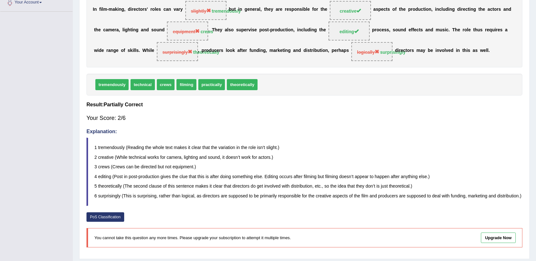
scroll to position [163, 0]
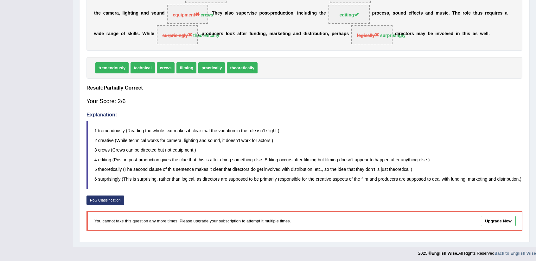
click at [115, 200] on link "PoS Classification" at bounding box center [105, 200] width 38 height 9
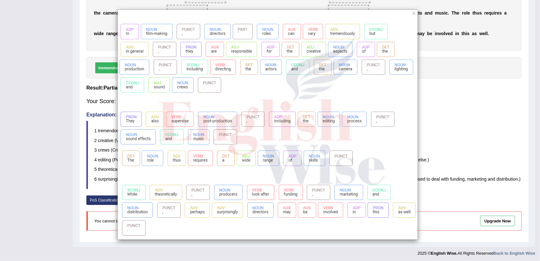
drag, startPoint x: 489, startPoint y: 157, endPoint x: 479, endPoint y: 166, distance: 13.0
click at [489, 159] on div "×" at bounding box center [268, 124] width 536 height 230
click at [414, 12] on button "×" at bounding box center [415, 13] width 4 height 7
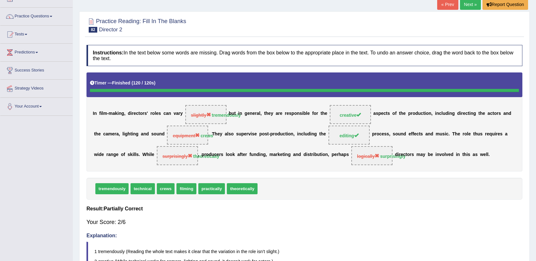
scroll to position [36, 0]
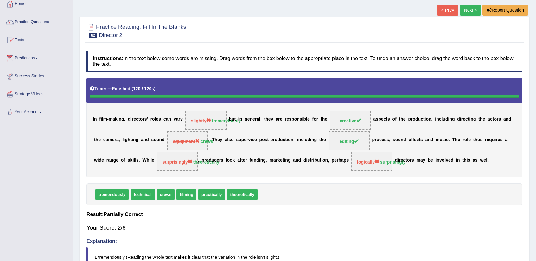
click at [467, 6] on link "Next »" at bounding box center [470, 10] width 21 height 11
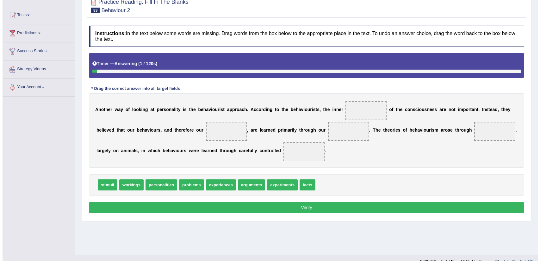
scroll to position [63, 0]
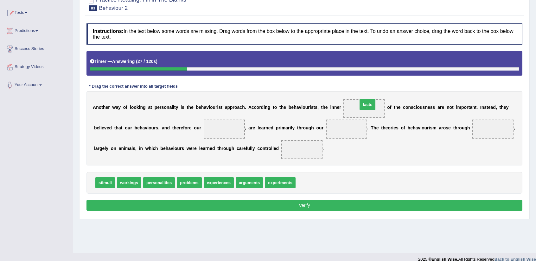
drag, startPoint x: 304, startPoint y: 180, endPoint x: 365, endPoint y: 103, distance: 99.1
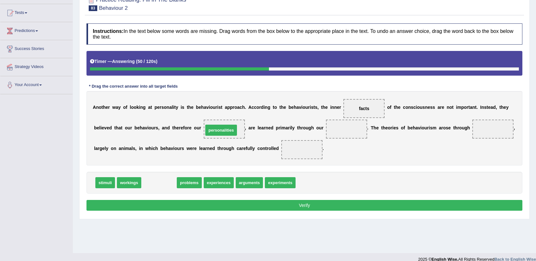
drag, startPoint x: 165, startPoint y: 182, endPoint x: 227, endPoint y: 129, distance: 81.3
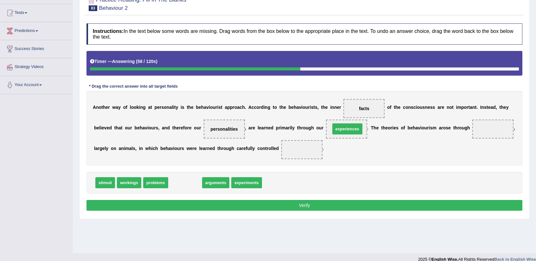
drag, startPoint x: 202, startPoint y: 175, endPoint x: 355, endPoint y: 127, distance: 160.7
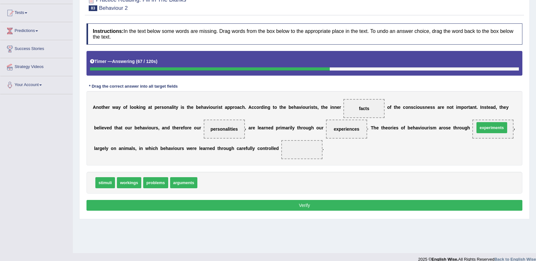
drag, startPoint x: 213, startPoint y: 181, endPoint x: 490, endPoint y: 127, distance: 282.3
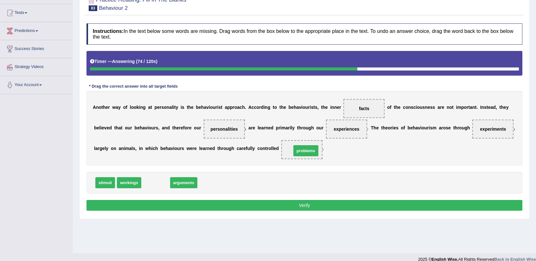
drag, startPoint x: 159, startPoint y: 176, endPoint x: 309, endPoint y: 144, distance: 152.7
drag, startPoint x: 165, startPoint y: 180, endPoint x: 303, endPoint y: 146, distance: 142.4
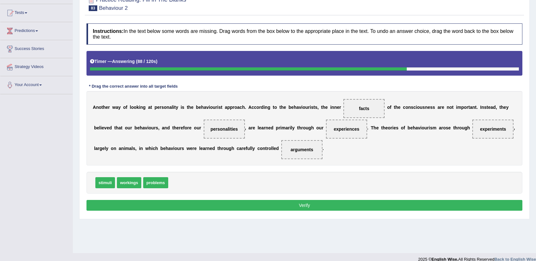
click at [291, 204] on button "Verify" at bounding box center [304, 205] width 436 height 11
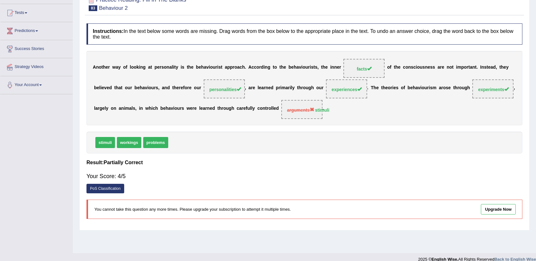
click at [101, 184] on div "Instructions: In the text below some words are missing. Drag words from the box…" at bounding box center [304, 123] width 439 height 207
click at [101, 184] on link "PoS Classification" at bounding box center [105, 188] width 38 height 9
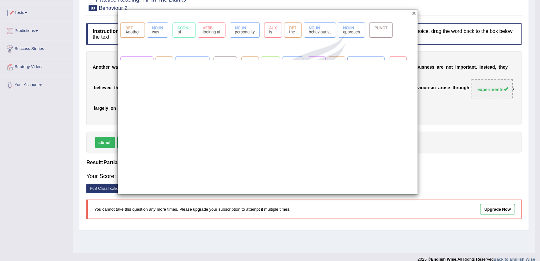
click at [415, 15] on button "×" at bounding box center [415, 13] width 4 height 7
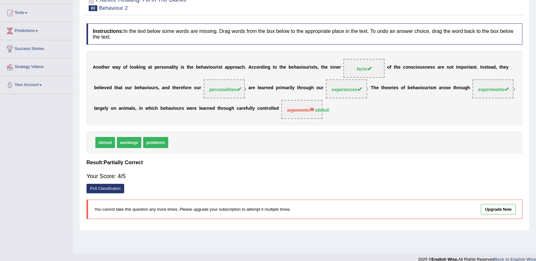
click at [97, 190] on link "PoS Classification" at bounding box center [105, 188] width 38 height 9
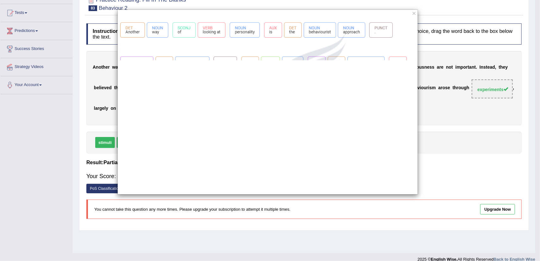
click at [419, 9] on div "×" at bounding box center [270, 130] width 540 height 261
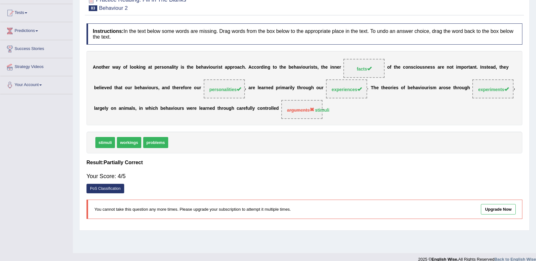
click at [98, 190] on link "PoS Classification" at bounding box center [105, 188] width 38 height 9
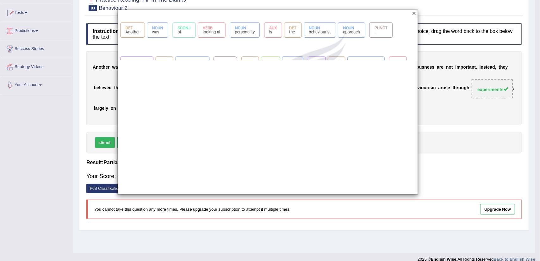
click at [414, 15] on button "×" at bounding box center [415, 13] width 4 height 7
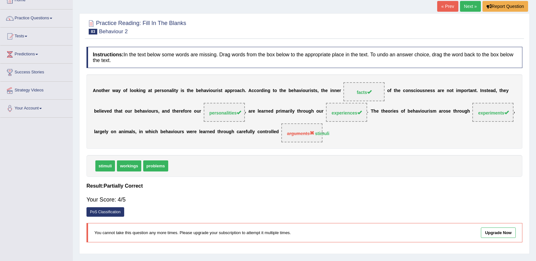
scroll to position [0, 0]
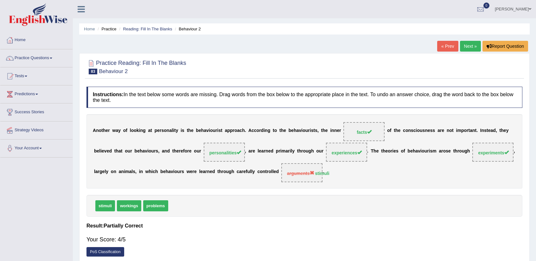
click at [470, 43] on link "Next »" at bounding box center [470, 46] width 21 height 11
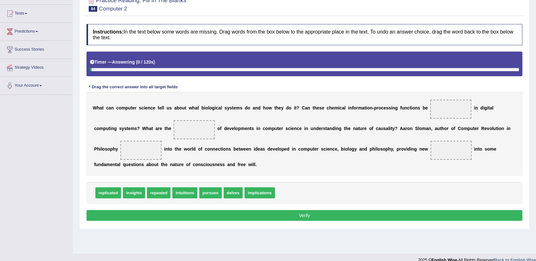
scroll to position [63, 0]
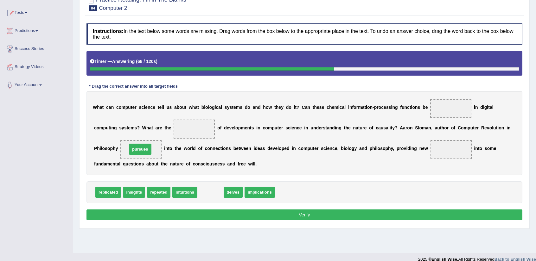
drag, startPoint x: 217, startPoint y: 195, endPoint x: 146, endPoint y: 152, distance: 82.4
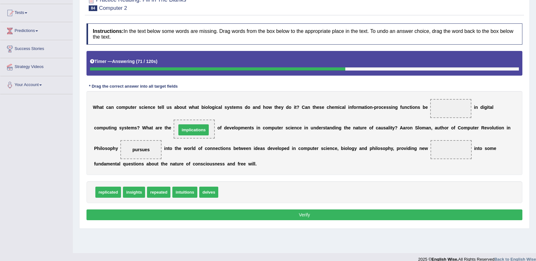
drag, startPoint x: 236, startPoint y: 196, endPoint x: 194, endPoint y: 134, distance: 75.1
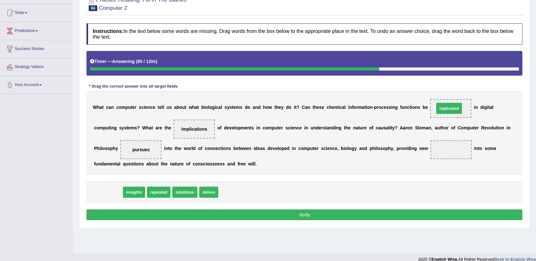
drag, startPoint x: 115, startPoint y: 192, endPoint x: 455, endPoint y: 108, distance: 350.8
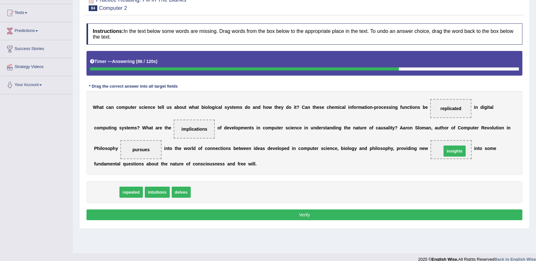
drag, startPoint x: 109, startPoint y: 190, endPoint x: 457, endPoint y: 149, distance: 350.4
click at [340, 217] on button "Verify" at bounding box center [304, 215] width 436 height 11
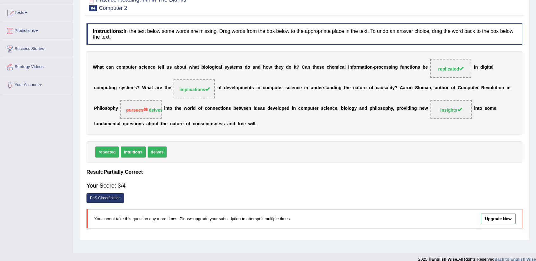
click at [153, 108] on strong "delves" at bounding box center [156, 110] width 14 height 5
click at [154, 109] on strong "delves" at bounding box center [156, 110] width 14 height 5
click at [103, 194] on link "PoS Classification" at bounding box center [105, 197] width 38 height 9
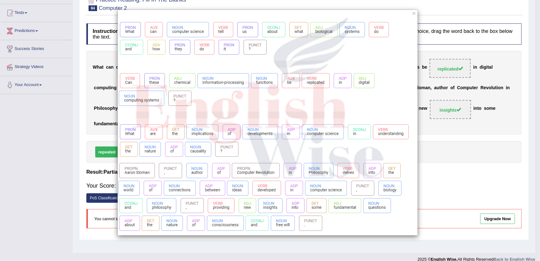
click at [409, 14] on div "×" at bounding box center [267, 122] width 301 height 226
click at [414, 14] on button "×" at bounding box center [415, 13] width 4 height 7
